Goal: Navigation & Orientation: Find specific page/section

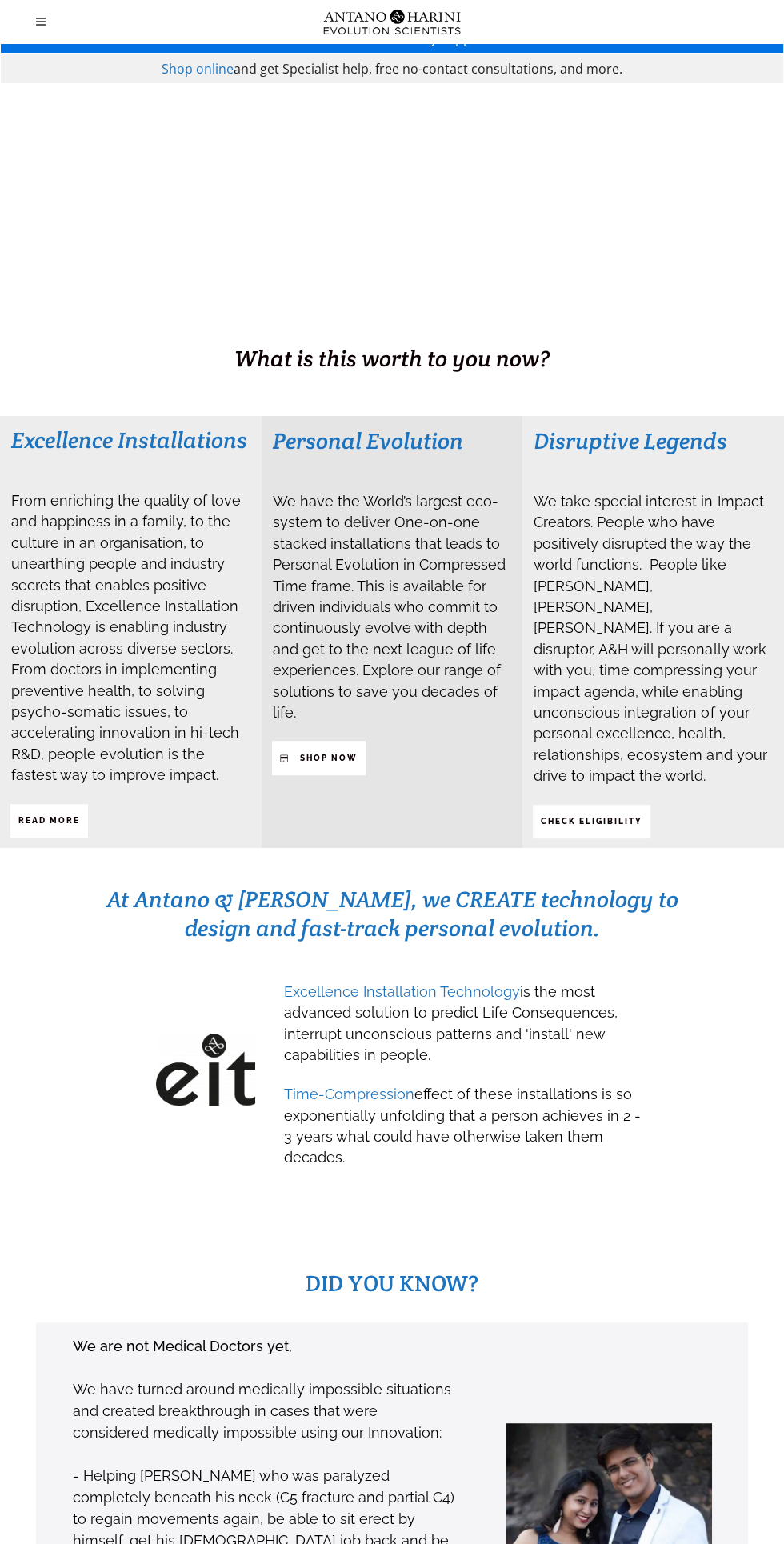
click at [46, 26] on span at bounding box center [44, 21] width 16 height 43
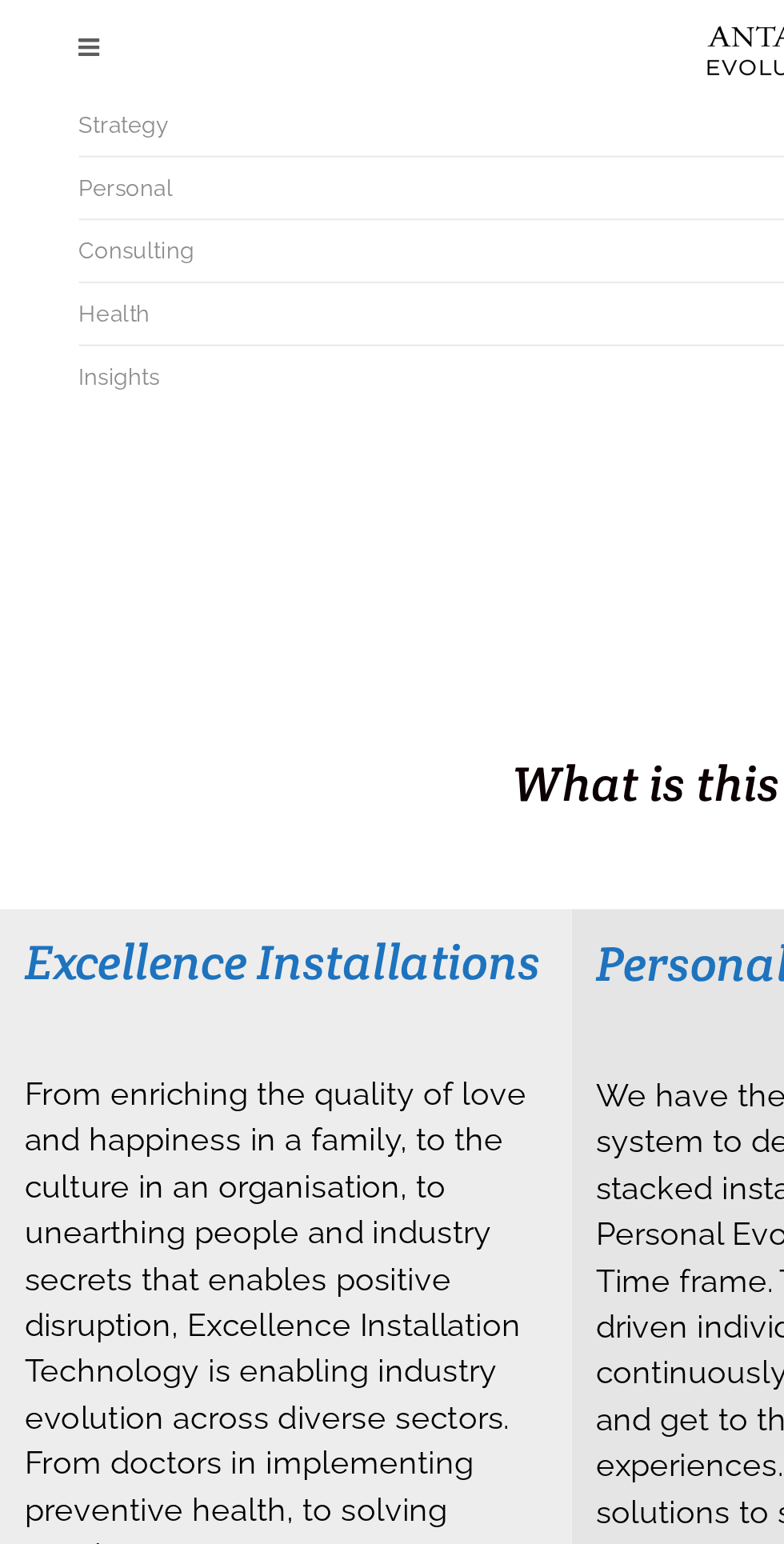
click at [55, 52] on span "Strategy" at bounding box center [56, 57] width 41 height 12
